Goal: Book appointment/travel/reservation

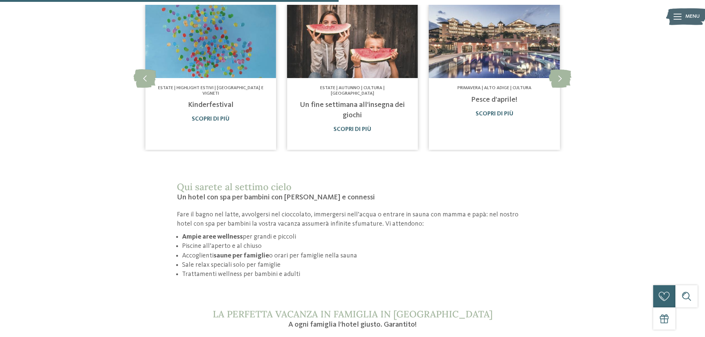
scroll to position [703, 0]
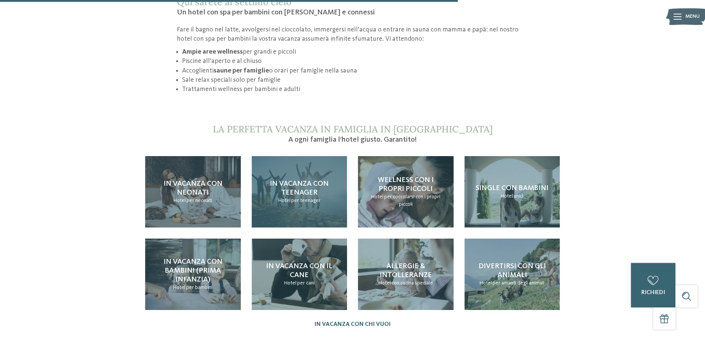
click at [300, 183] on span "In vacanza con teenager" at bounding box center [299, 188] width 59 height 16
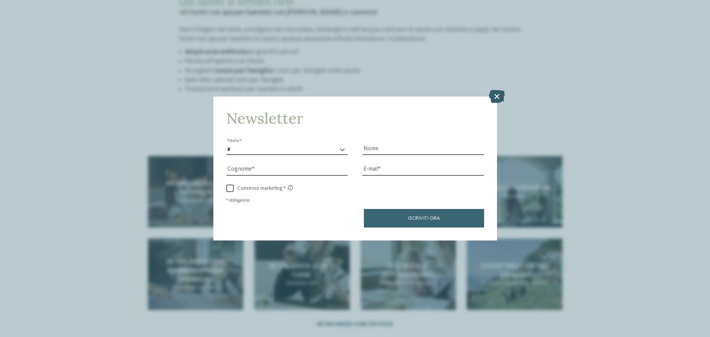
click at [498, 97] on icon at bounding box center [497, 96] width 16 height 13
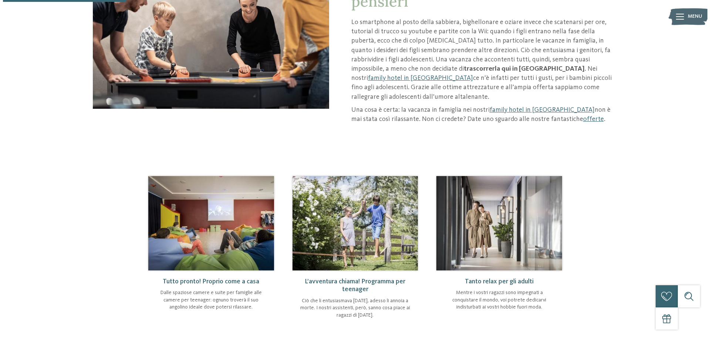
scroll to position [148, 0]
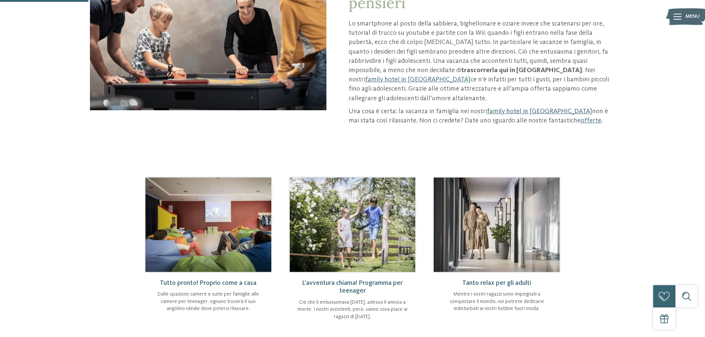
click at [550, 108] on link "family hotel in Trentino Alto Adige" at bounding box center [539, 111] width 105 height 7
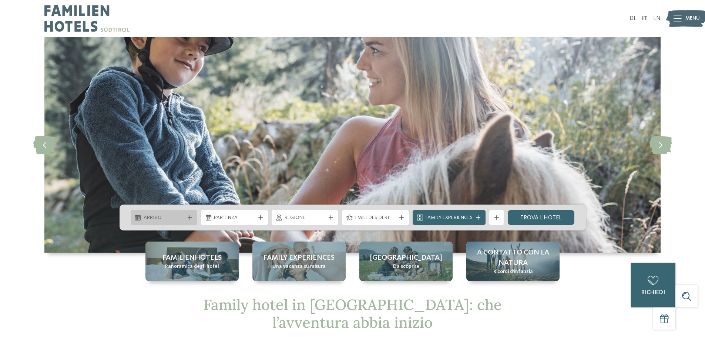
click at [175, 217] on span "Arrivo" at bounding box center [164, 217] width 41 height 7
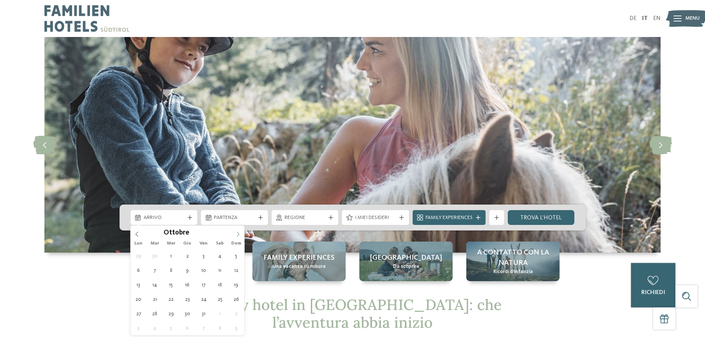
click at [241, 232] on icon at bounding box center [237, 234] width 5 height 5
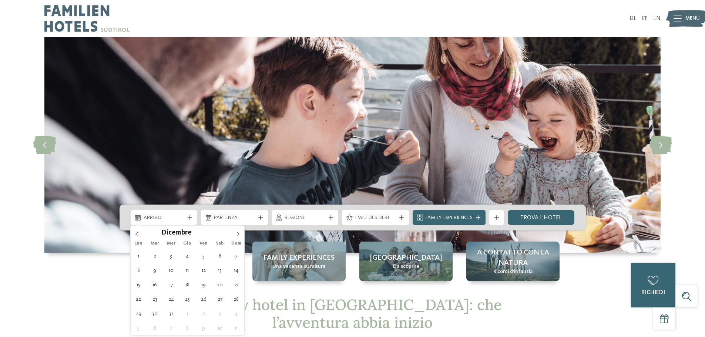
type div "[DATE]"
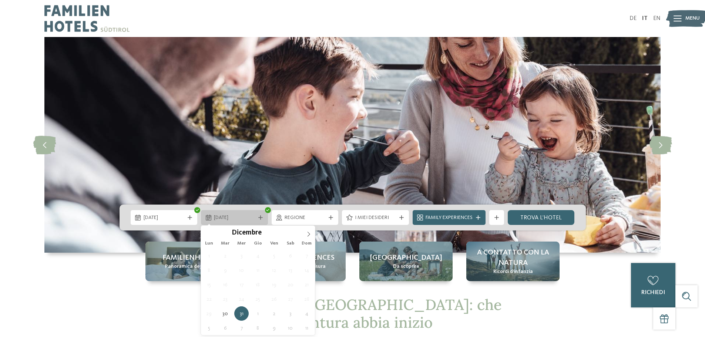
click at [238, 217] on span "[DATE]" at bounding box center [234, 217] width 41 height 7
type input "****"
click at [307, 235] on icon at bounding box center [308, 234] width 5 height 5
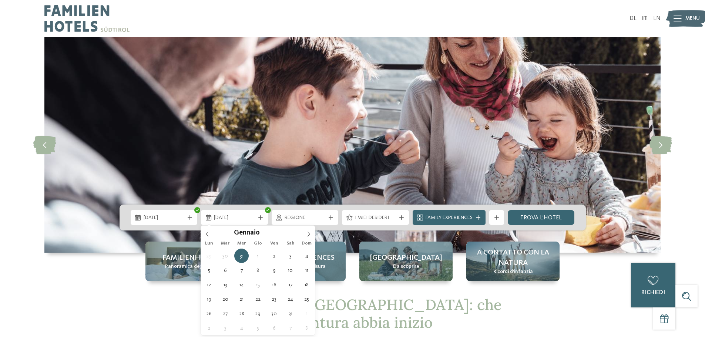
type div "02.01.2026"
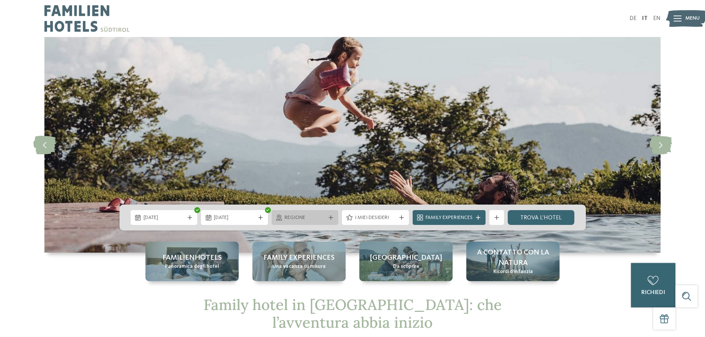
click at [317, 222] on div "Regione" at bounding box center [305, 217] width 67 height 15
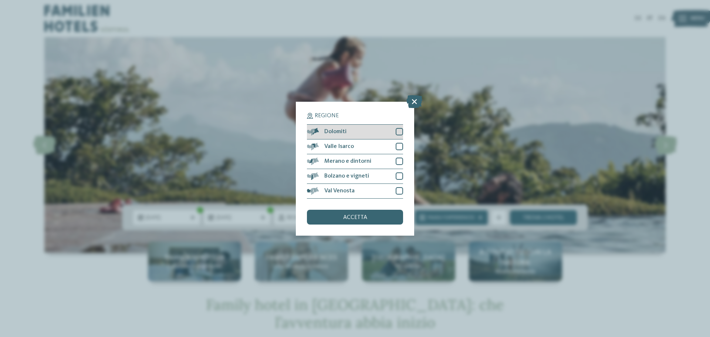
click at [402, 133] on div at bounding box center [399, 131] width 7 height 7
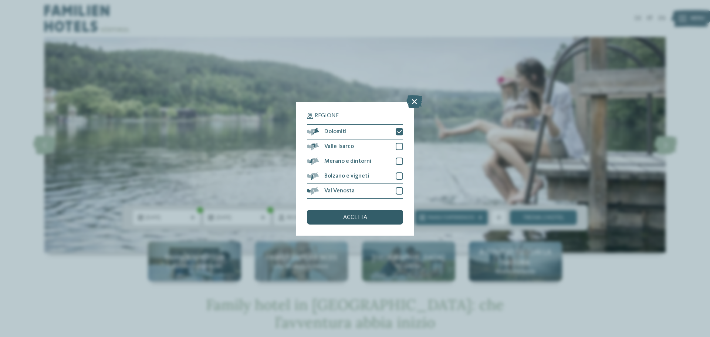
click at [364, 216] on span "accetta" at bounding box center [355, 218] width 24 height 6
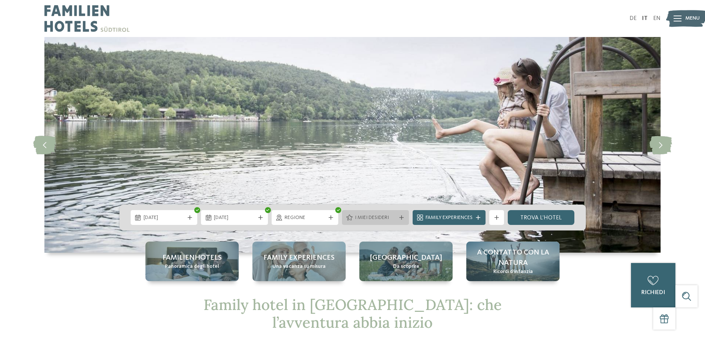
click at [399, 218] on icon at bounding box center [401, 217] width 4 height 4
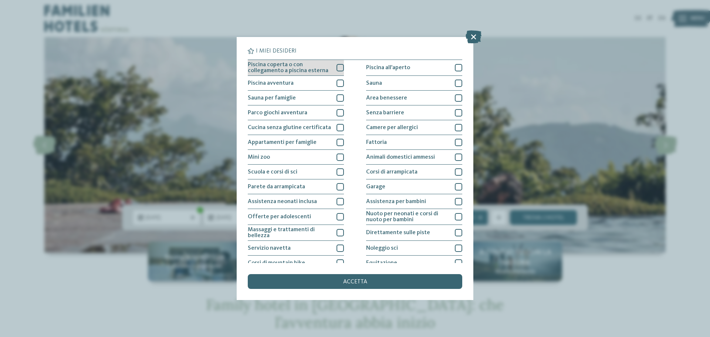
click at [337, 67] on div at bounding box center [340, 67] width 7 height 7
click at [479, 40] on icon at bounding box center [474, 36] width 16 height 13
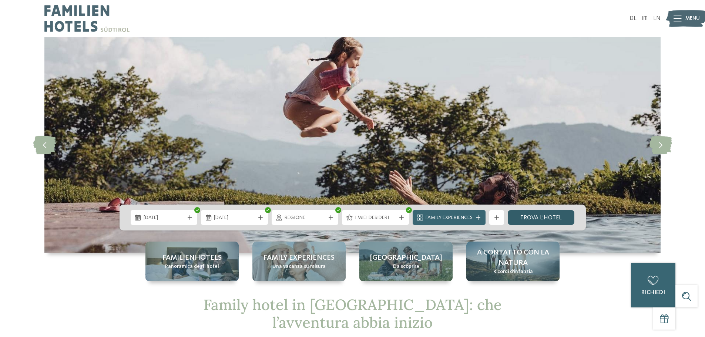
click at [547, 216] on link "trova l’hotel" at bounding box center [541, 217] width 67 height 15
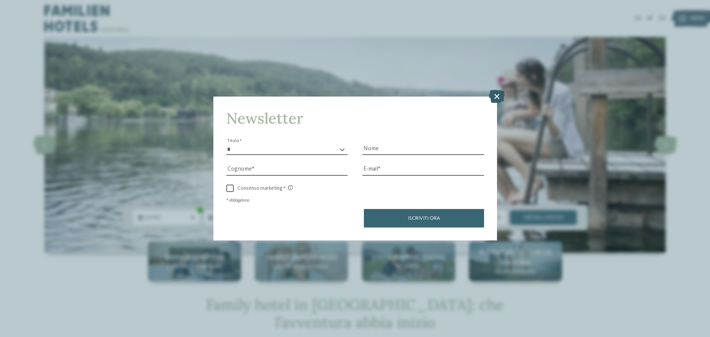
click at [496, 93] on icon at bounding box center [497, 96] width 16 height 13
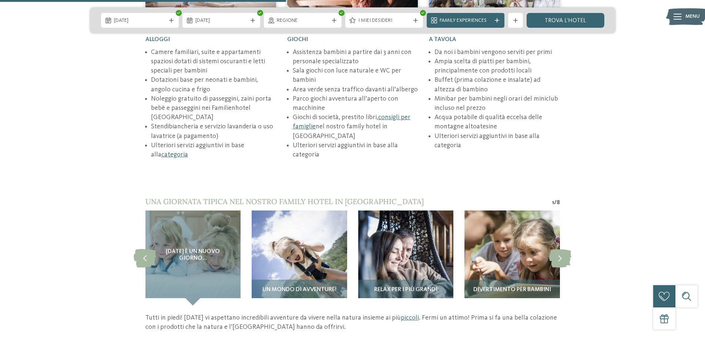
scroll to position [962, 0]
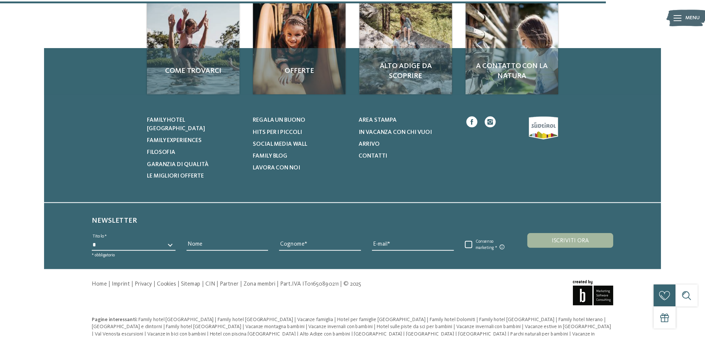
scroll to position [872, 0]
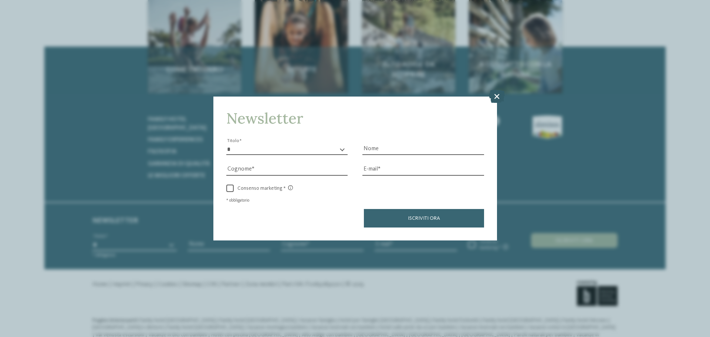
click at [495, 94] on icon at bounding box center [497, 96] width 16 height 13
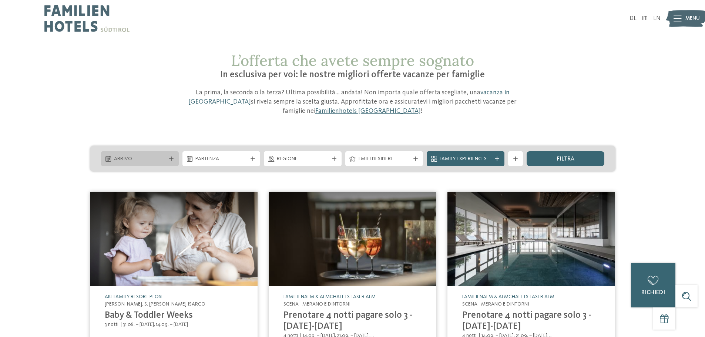
click at [128, 163] on div "Arrivo" at bounding box center [140, 158] width 78 height 15
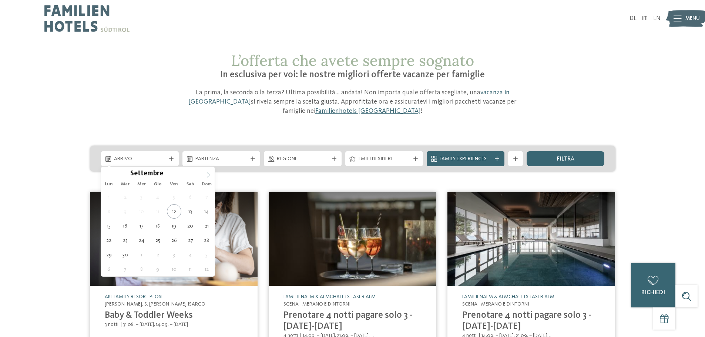
click at [211, 174] on icon at bounding box center [208, 174] width 5 height 5
type div "30.12.2025"
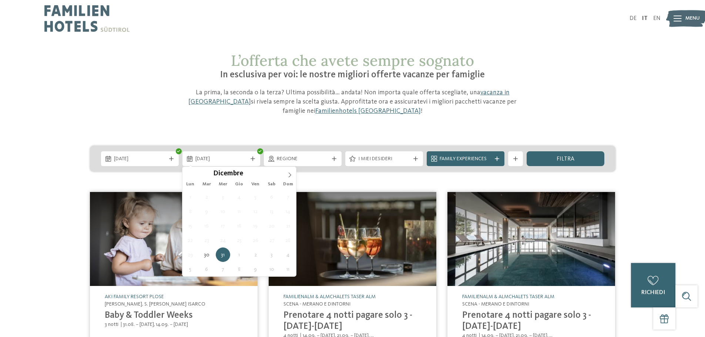
click at [289, 173] on icon at bounding box center [289, 174] width 5 height 5
type input "****"
type div "02.01.2026"
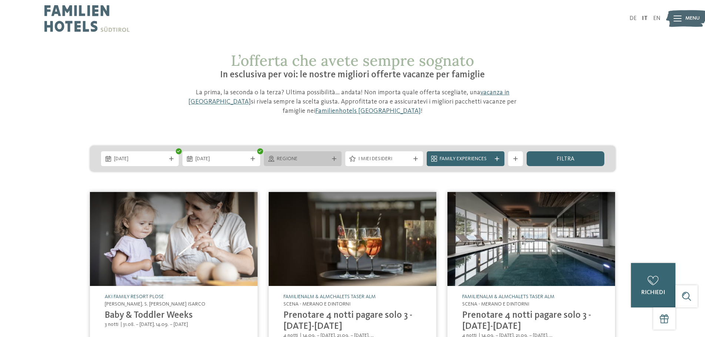
click at [300, 161] on span "Regione" at bounding box center [303, 158] width 52 height 7
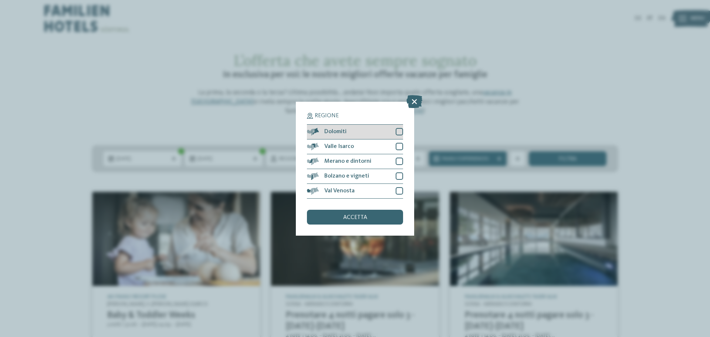
click at [335, 131] on span "Dolomiti" at bounding box center [336, 132] width 22 height 6
click at [356, 216] on span "accetta" at bounding box center [355, 218] width 24 height 6
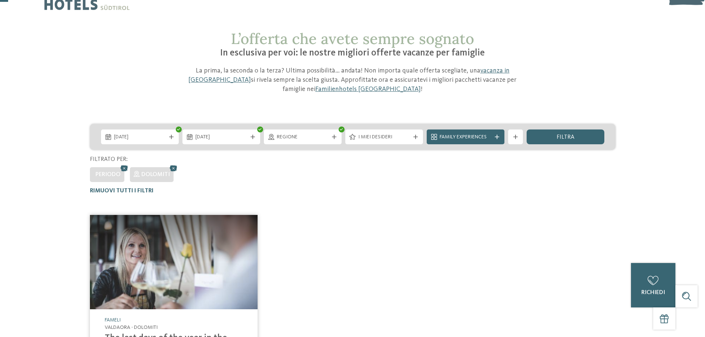
scroll to position [6, 0]
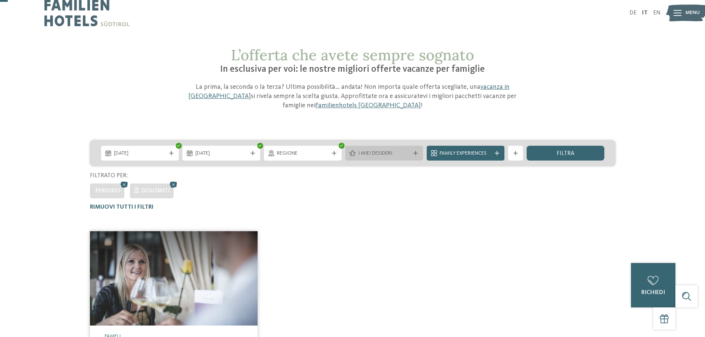
click at [392, 157] on div "I miei desideri" at bounding box center [384, 153] width 78 height 15
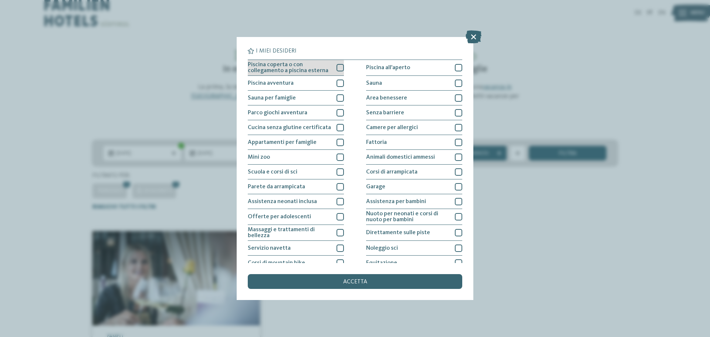
click at [337, 66] on div at bounding box center [340, 67] width 7 height 7
click at [408, 278] on div "accetta" at bounding box center [355, 281] width 215 height 15
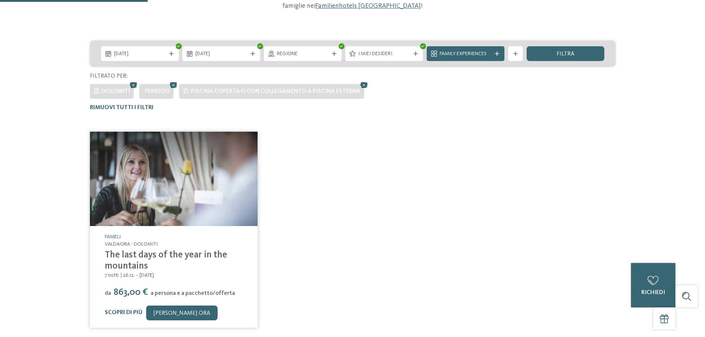
scroll to position [0, 0]
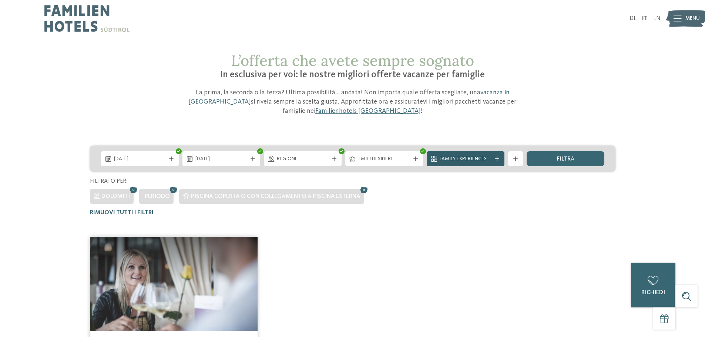
click at [465, 160] on span "Family Experiences" at bounding box center [466, 158] width 52 height 7
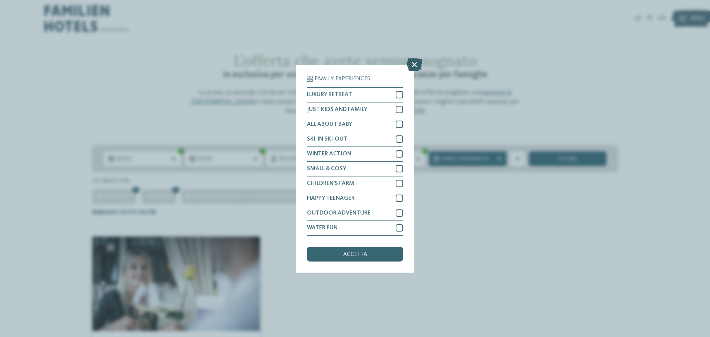
click at [417, 60] on icon at bounding box center [415, 64] width 16 height 13
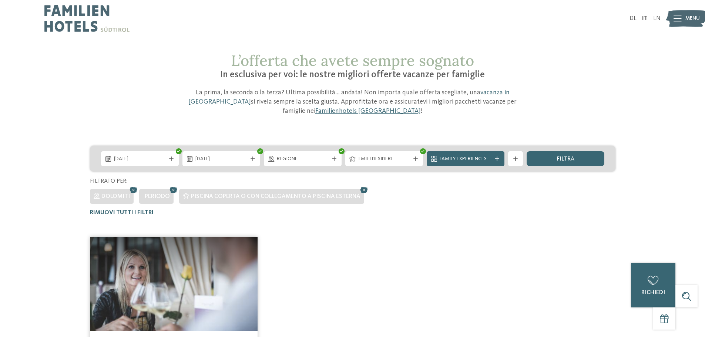
click at [121, 197] on span "Dolomiti" at bounding box center [115, 197] width 28 height 6
click at [588, 158] on div "filtra" at bounding box center [566, 158] width 78 height 15
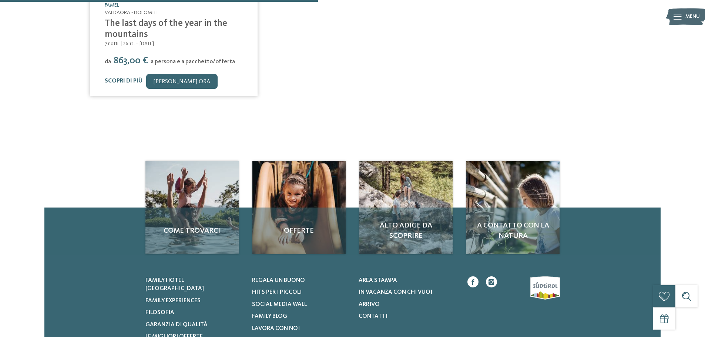
scroll to position [339, 0]
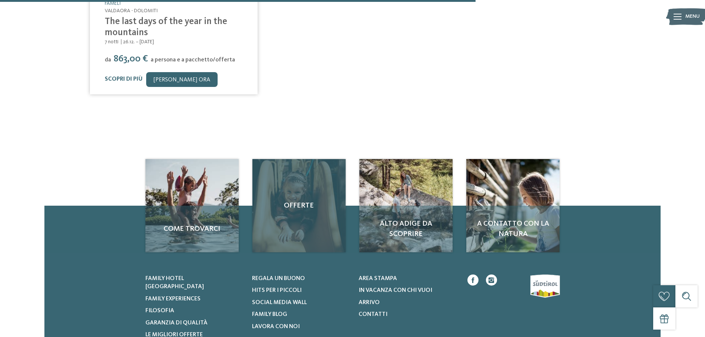
click at [320, 206] on span "Offerte" at bounding box center [299, 206] width 78 height 10
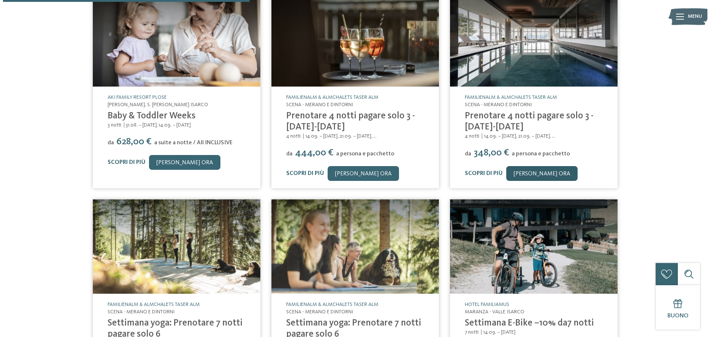
scroll to position [185, 0]
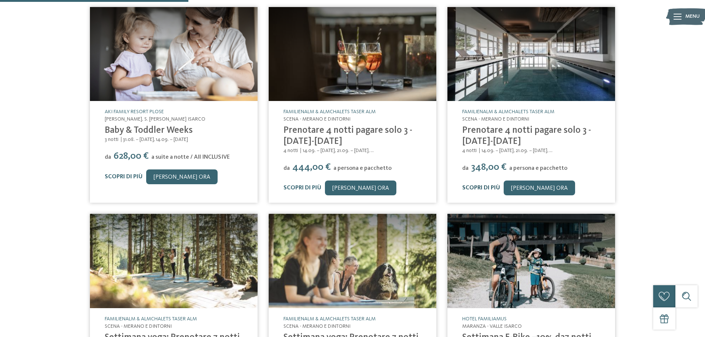
click at [484, 186] on link "Scopri di più" at bounding box center [481, 188] width 38 height 6
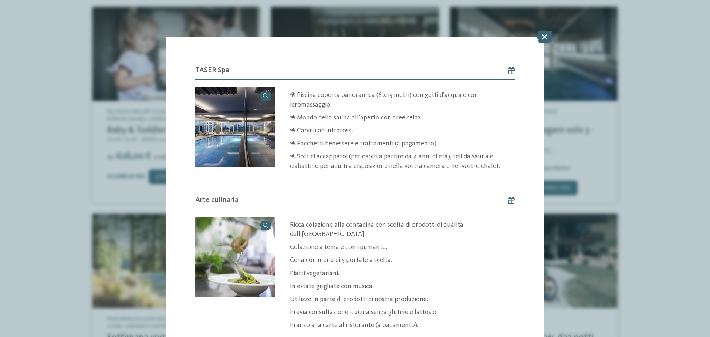
scroll to position [428, 0]
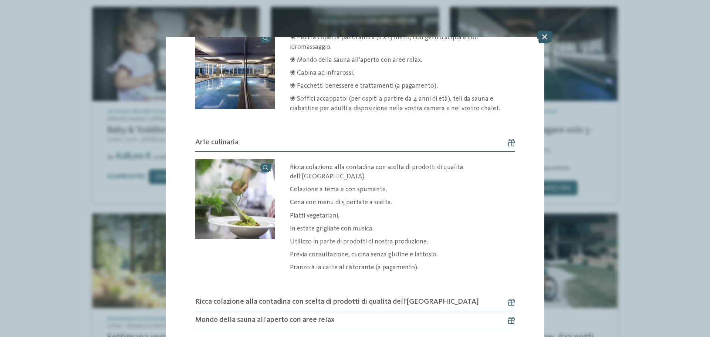
click at [540, 37] on icon at bounding box center [545, 36] width 16 height 13
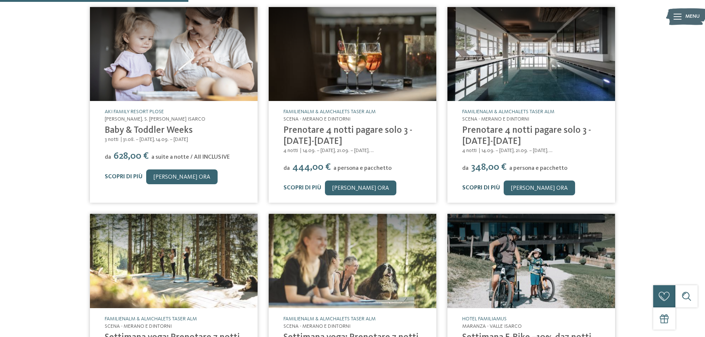
click at [484, 188] on link "Scopri di più" at bounding box center [481, 188] width 38 height 6
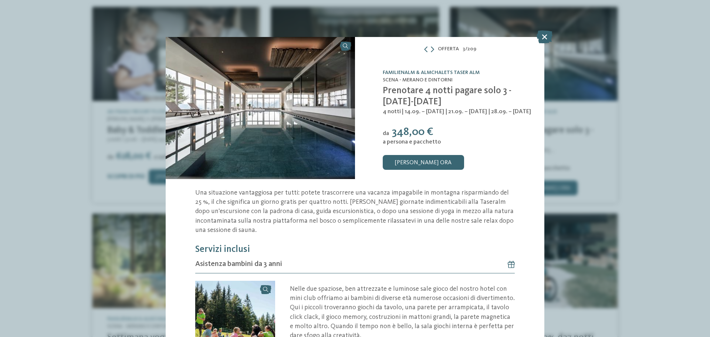
click at [472, 70] on link "Familienalm & Almchalets Taser Alm" at bounding box center [431, 72] width 97 height 5
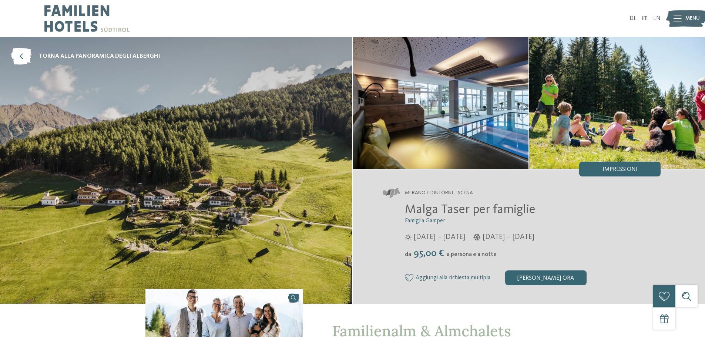
click at [508, 138] on img at bounding box center [441, 103] width 176 height 132
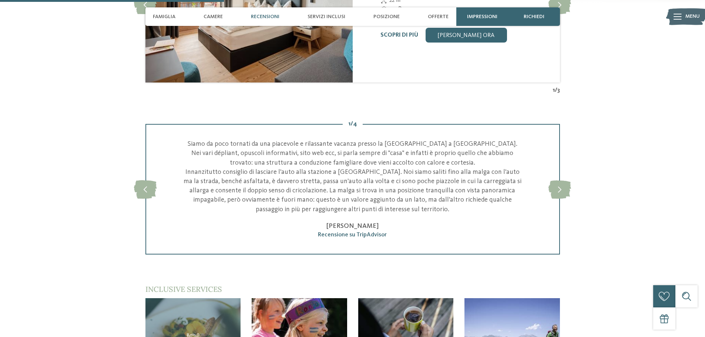
scroll to position [925, 0]
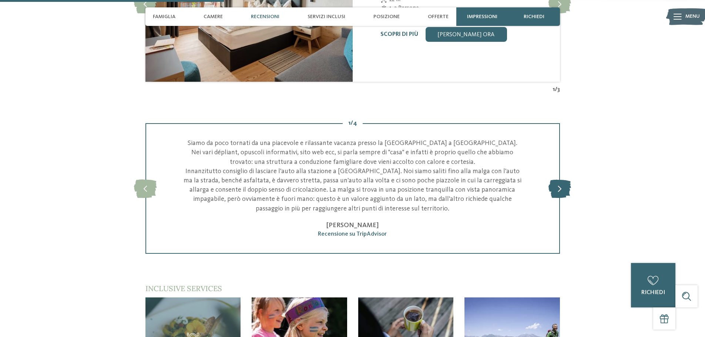
click at [558, 181] on icon at bounding box center [559, 188] width 23 height 19
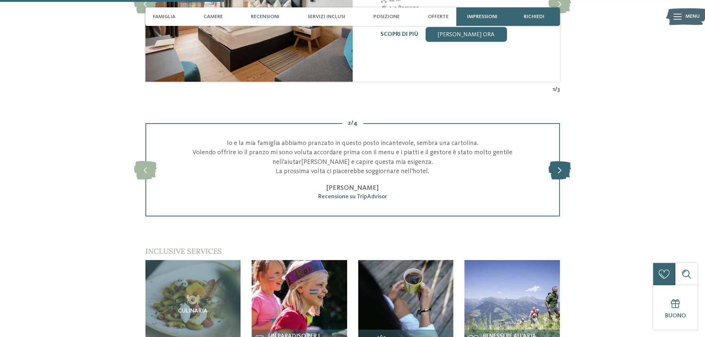
click at [569, 161] on icon at bounding box center [559, 170] width 23 height 19
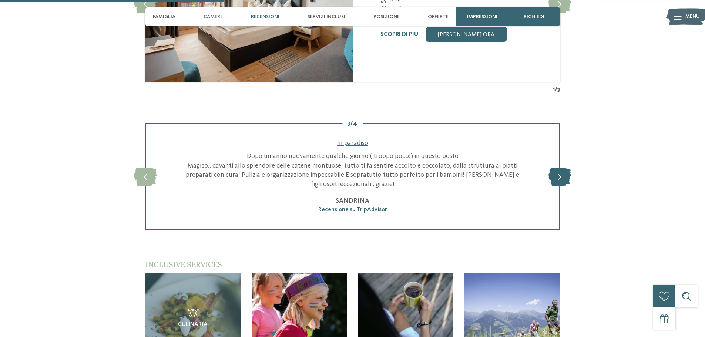
click at [567, 173] on icon at bounding box center [559, 176] width 23 height 19
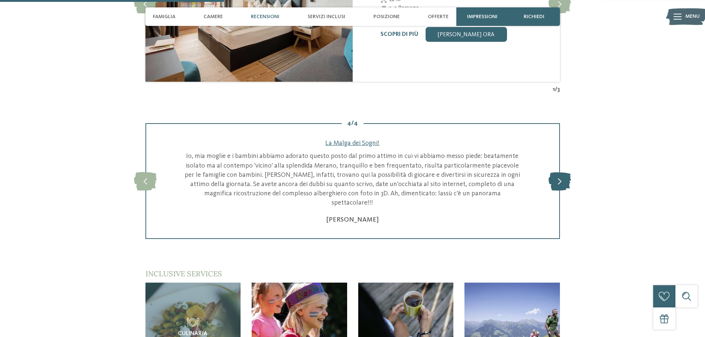
click at [564, 174] on icon at bounding box center [559, 181] width 23 height 19
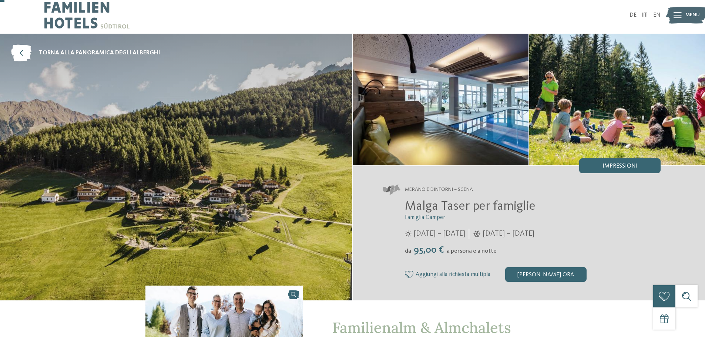
scroll to position [0, 0]
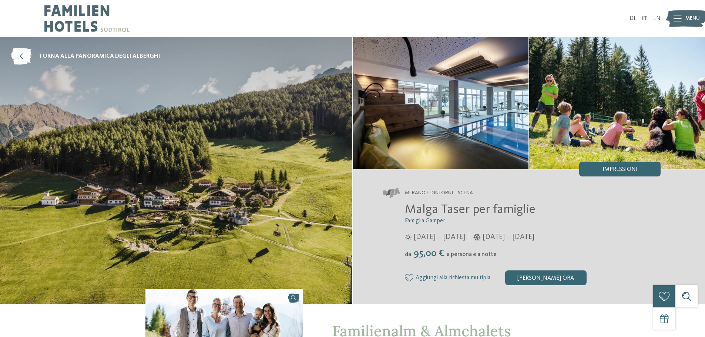
click at [474, 212] on span "Malga Taser per famiglie" at bounding box center [470, 209] width 131 height 13
click at [442, 194] on span "Merano e dintorni – Scena" at bounding box center [439, 192] width 68 height 7
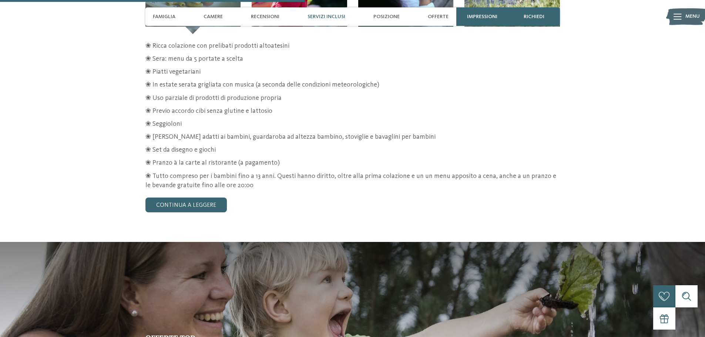
scroll to position [1295, 0]
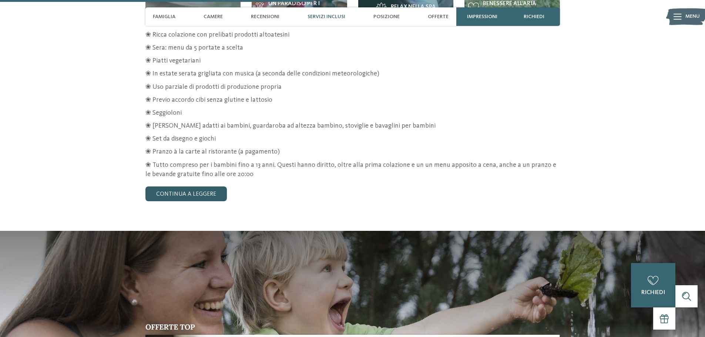
click at [201, 186] on link "continua a leggere" at bounding box center [185, 193] width 81 height 15
